Goal: Task Accomplishment & Management: Use online tool/utility

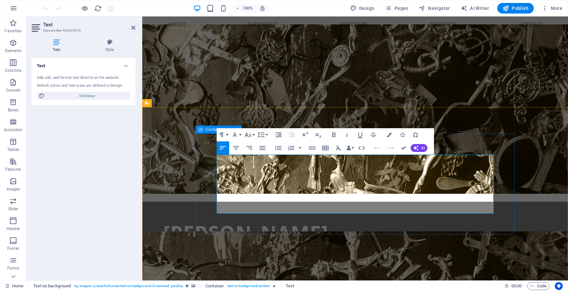
drag, startPoint x: 313, startPoint y: 210, endPoint x: 215, endPoint y: 157, distance: 110.7
click at [239, 134] on button "Font Family" at bounding box center [236, 134] width 13 height 13
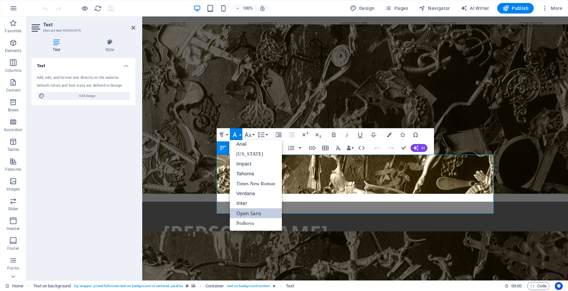
scroll to position [4, 0]
click at [244, 175] on link "Tahoma" at bounding box center [256, 174] width 52 height 10
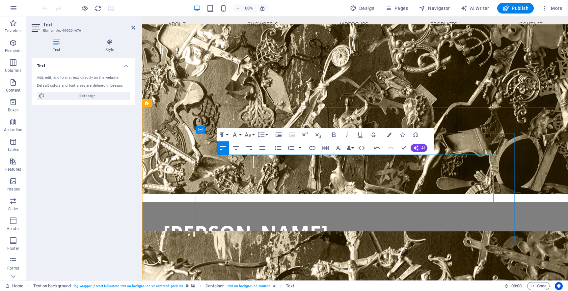
drag, startPoint x: 291, startPoint y: 173, endPoint x: 243, endPoint y: 173, distance: 48.1
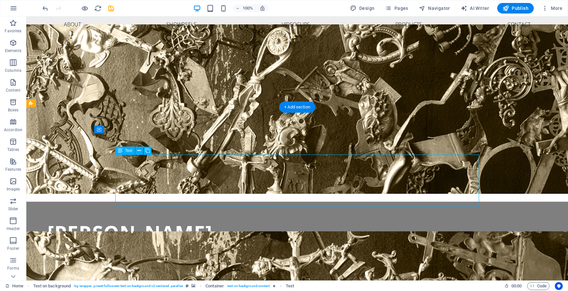
click at [520, 9] on span "Publish" at bounding box center [516, 8] width 26 height 7
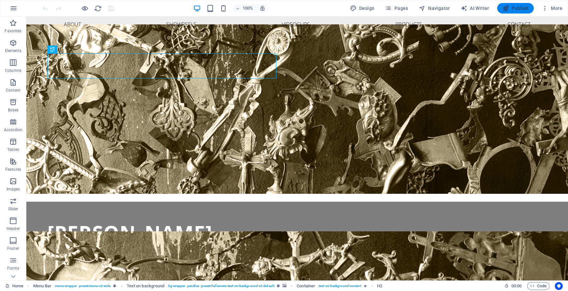
click at [519, 8] on span "Publish" at bounding box center [516, 8] width 26 height 7
click at [130, 151] on span "Text" at bounding box center [128, 151] width 7 height 4
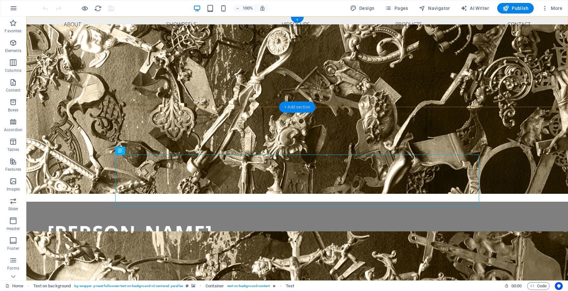
click at [300, 107] on div "+ Add section" at bounding box center [297, 106] width 37 height 11
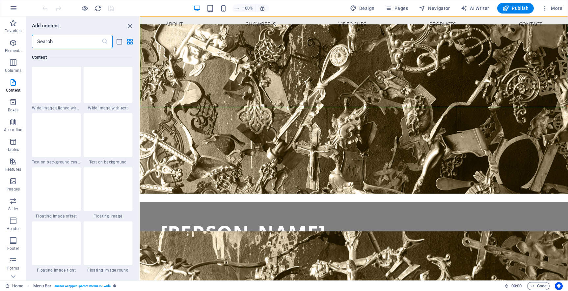
scroll to position [1322, 0]
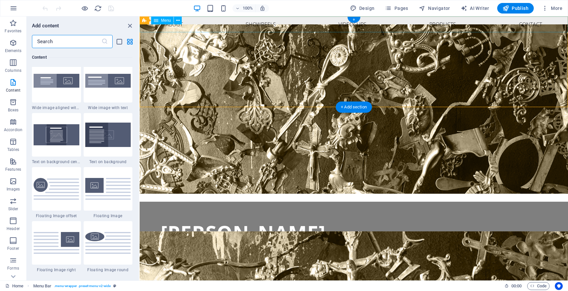
click at [175, 27] on nav "About Showreels Videoclips Products Contact" at bounding box center [354, 24] width 428 height 16
